Goal: Task Accomplishment & Management: Complete application form

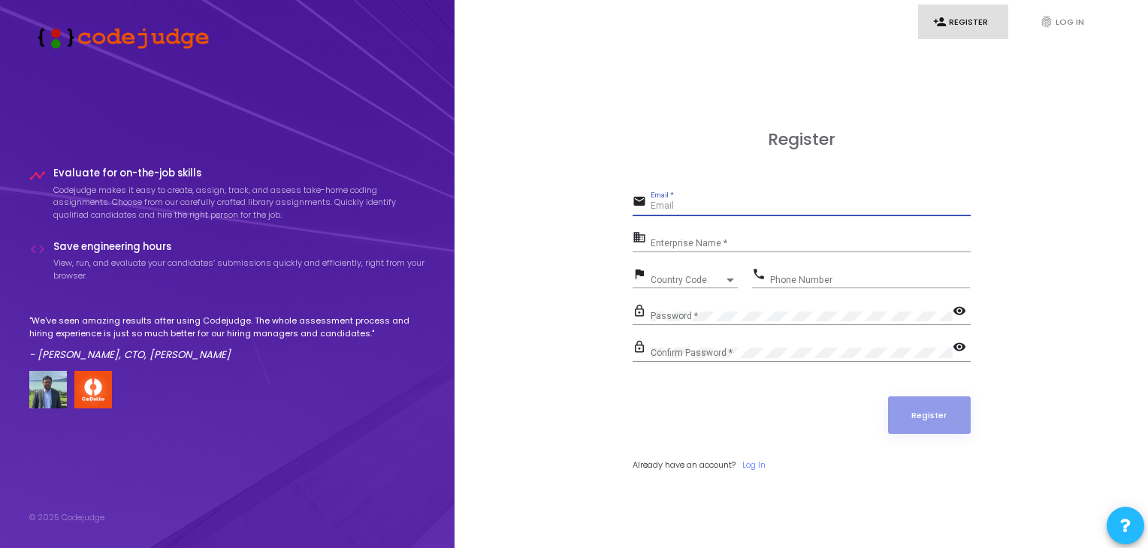
click at [677, 208] on input "Email *" at bounding box center [810, 206] width 320 height 11
type input "[PERSON_NAME][EMAIL_ADDRESS][DOMAIN_NAME]"
type input "09795759099"
click at [766, 246] on input "Enterprise Name *" at bounding box center [810, 243] width 320 height 11
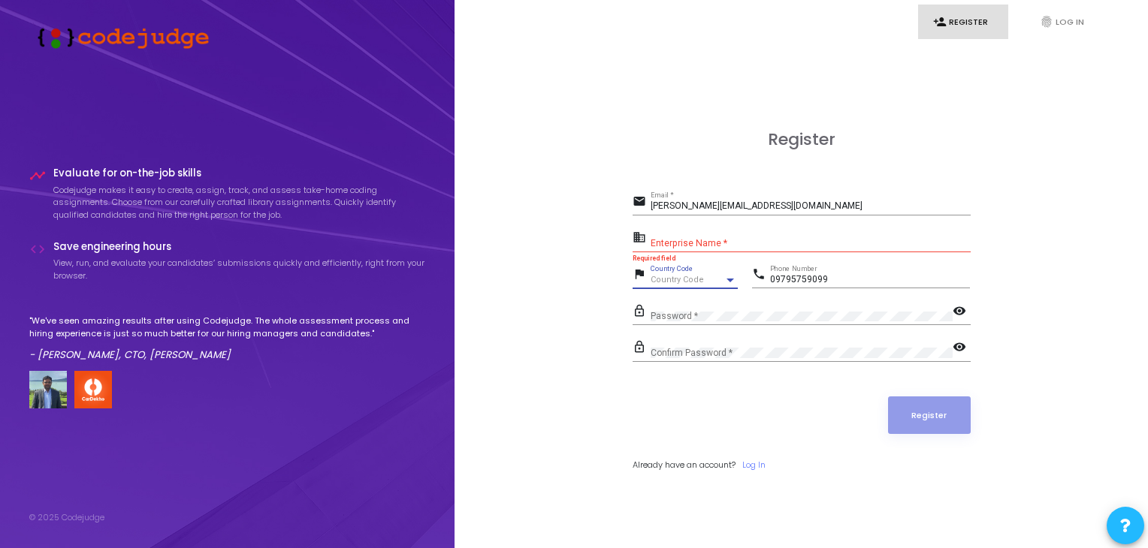
click at [690, 283] on span "Country Code" at bounding box center [676, 280] width 53 height 10
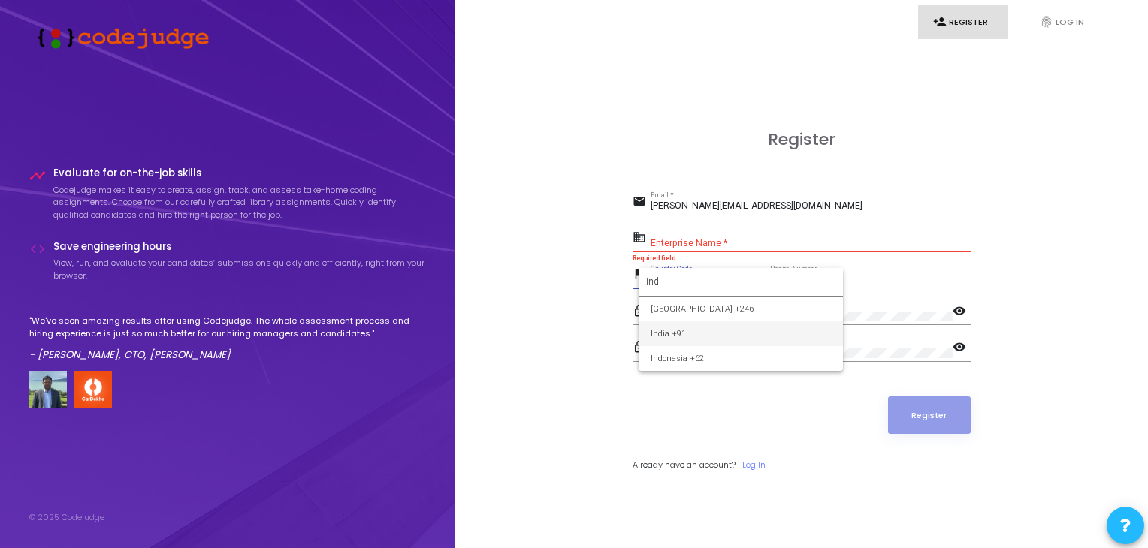
type input "ind"
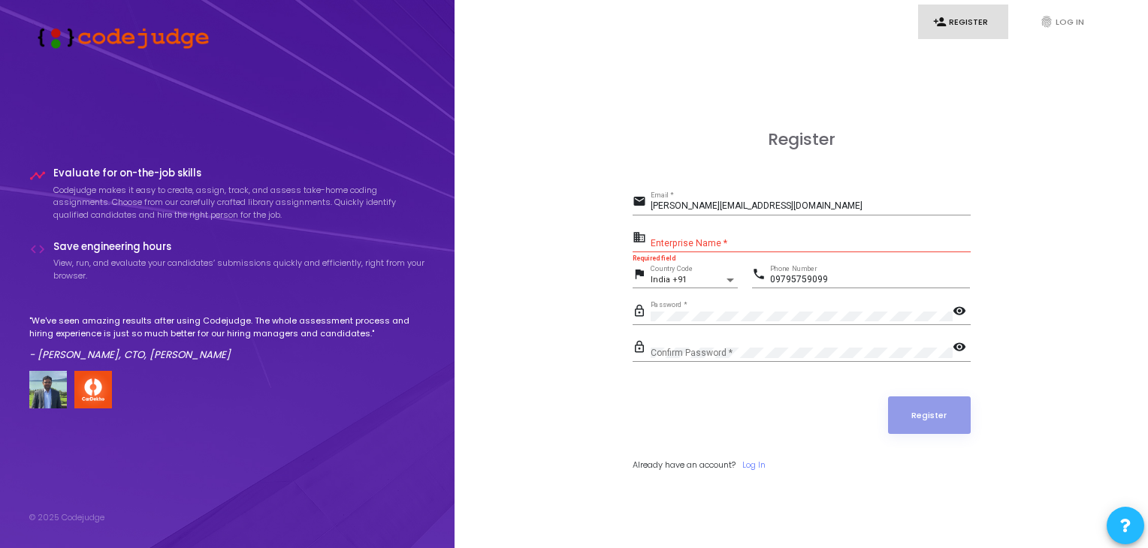
click at [750, 344] on div "Confirm Password *" at bounding box center [801, 349] width 302 height 23
click at [748, 243] on input "Enterprise Name *" at bounding box center [810, 243] width 320 height 11
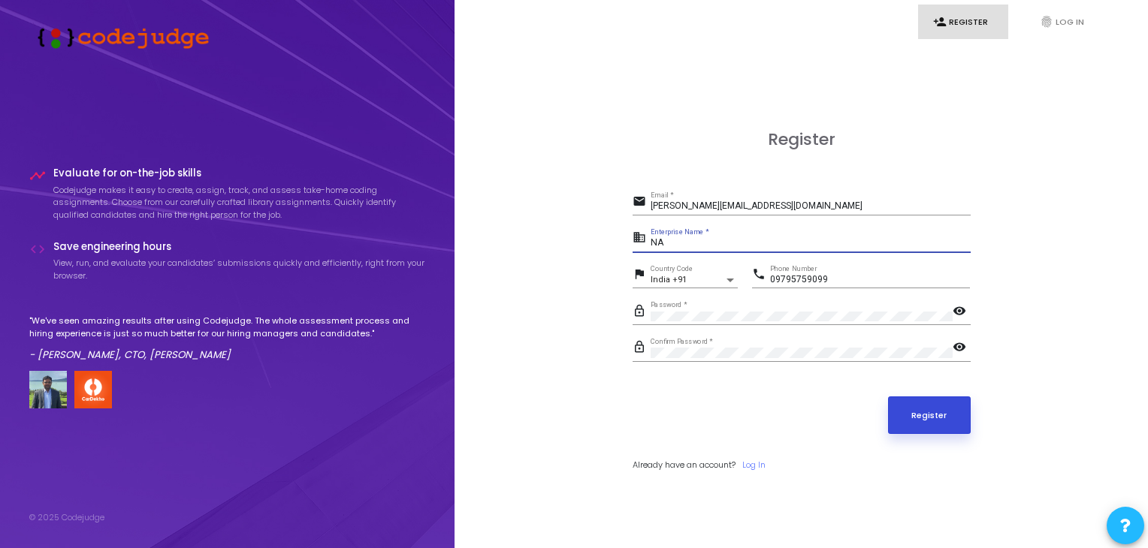
type input "NA"
click at [929, 418] on button "Register" at bounding box center [929, 416] width 83 height 38
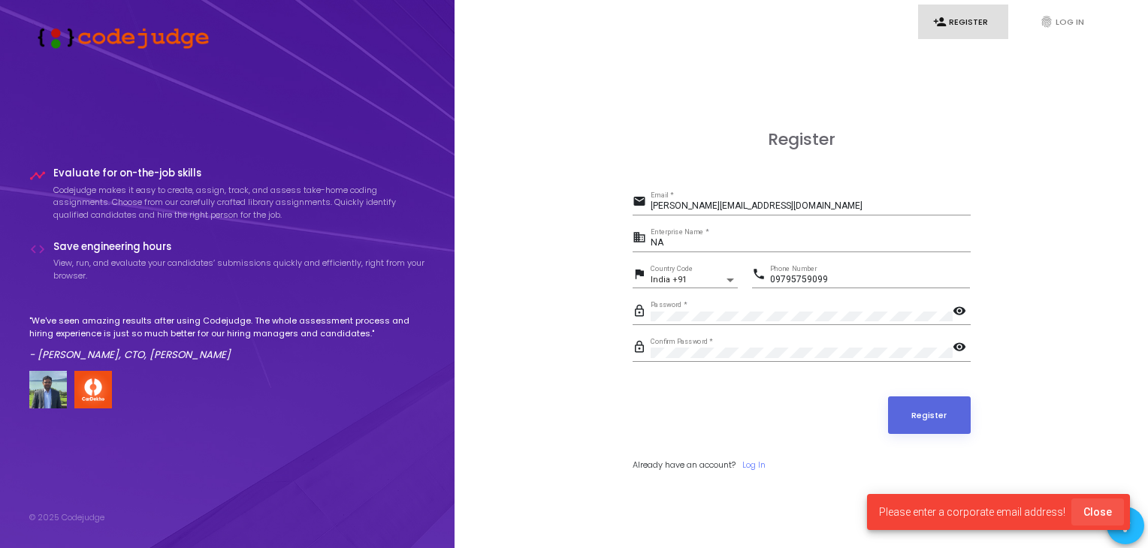
click at [1106, 510] on span "Close" at bounding box center [1097, 512] width 29 height 12
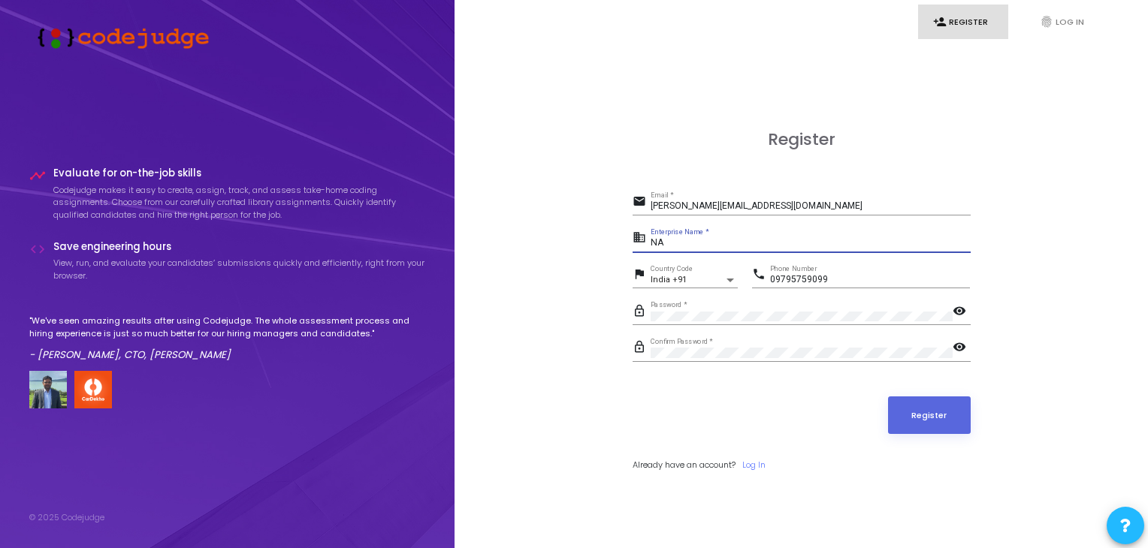
click at [737, 240] on input "NA" at bounding box center [810, 243] width 320 height 11
